Goal: Information Seeking & Learning: Learn about a topic

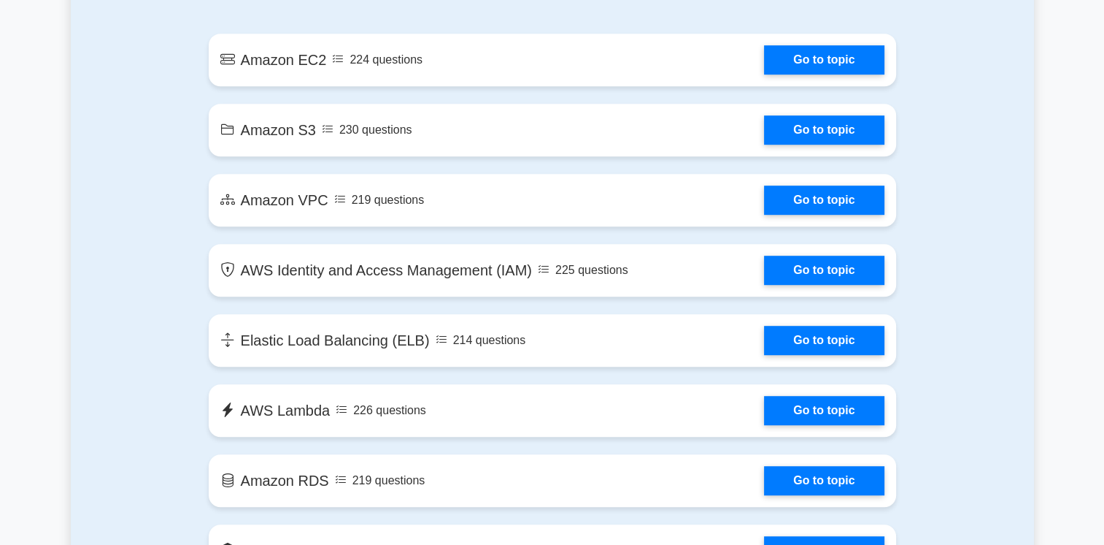
scroll to position [803, 0]
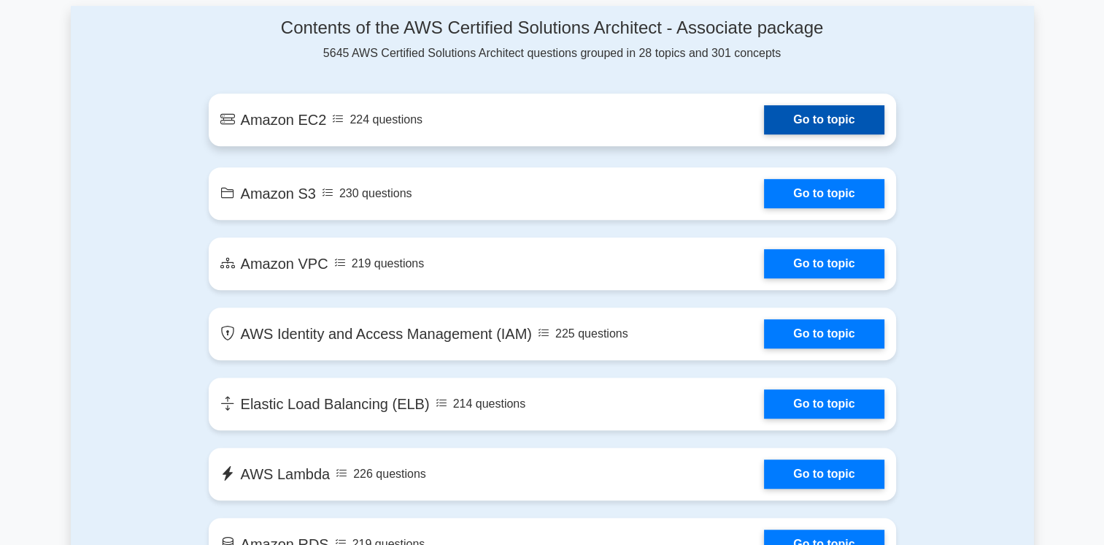
click at [764, 134] on link "Go to topic" at bounding box center [824, 119] width 120 height 29
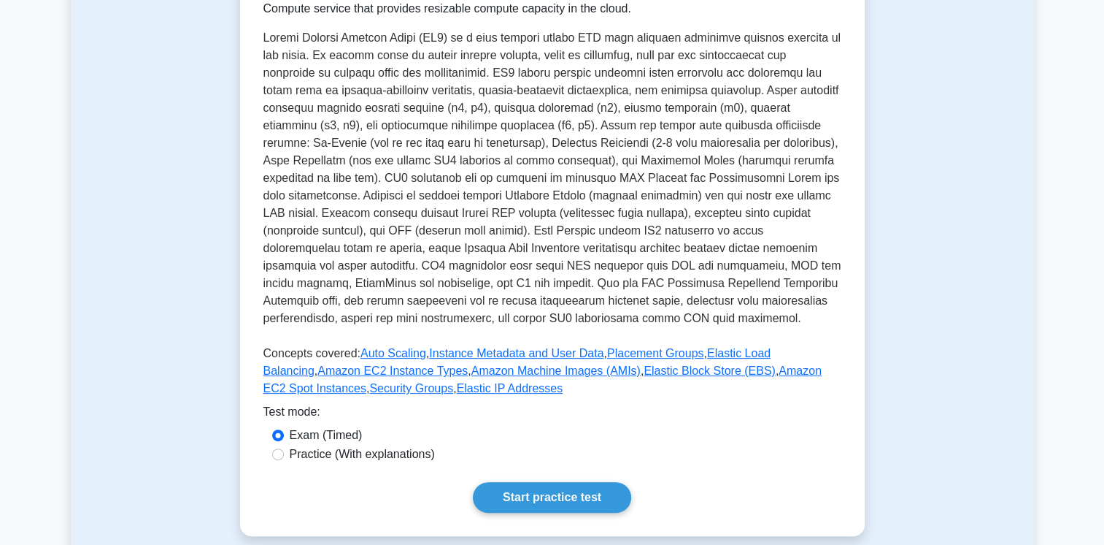
scroll to position [365, 0]
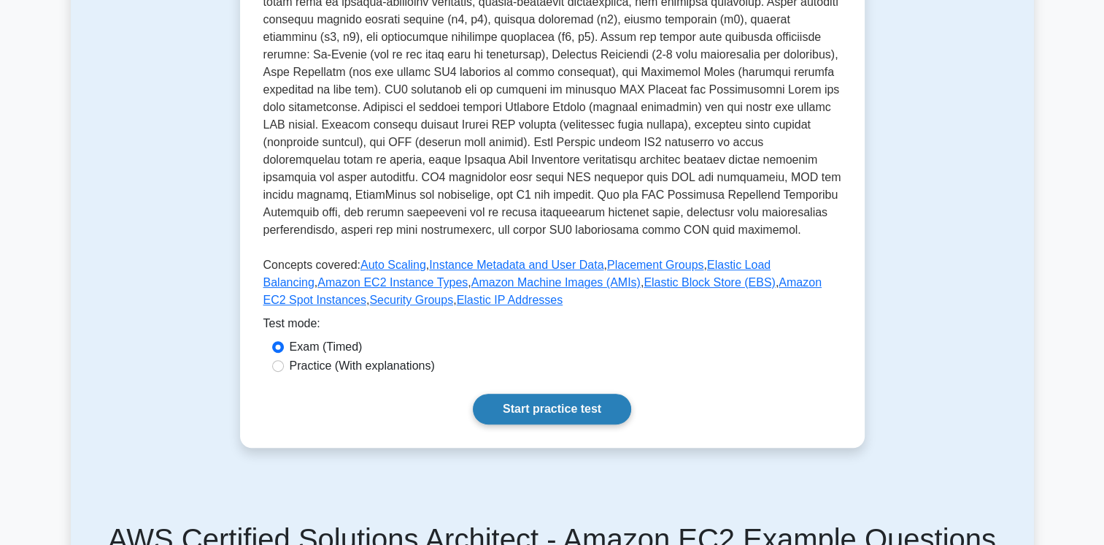
click at [567, 410] on link "Start practice test" at bounding box center [552, 408] width 158 height 31
